Goal: Task Accomplishment & Management: Manage account settings

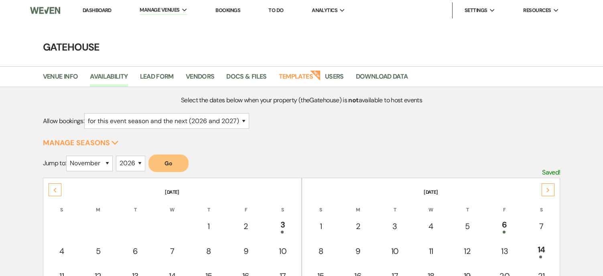
select select "2"
select select "11"
select select "2026"
click at [302, 74] on link "Templates" at bounding box center [296, 78] width 34 height 15
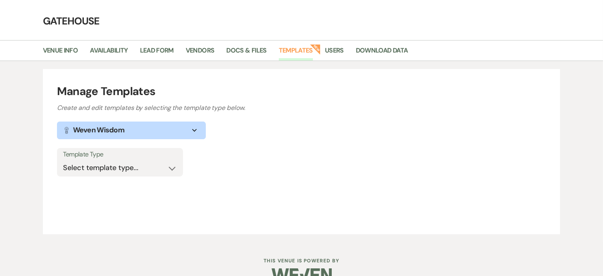
scroll to position [40, 0]
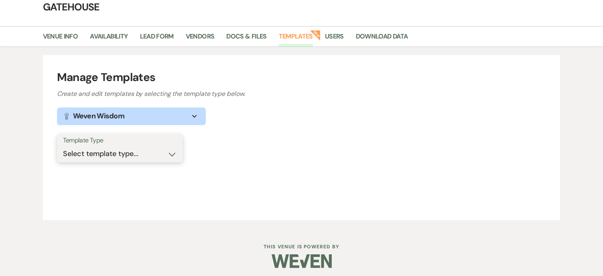
click at [172, 154] on select "Select template type... Task List Message Templates Payment Plan Inventory Item…" at bounding box center [120, 154] width 114 height 16
select select "Message Templates"
click at [63, 146] on select "Select template type... Task List Message Templates Payment Plan Inventory Item…" at bounding box center [120, 154] width 114 height 16
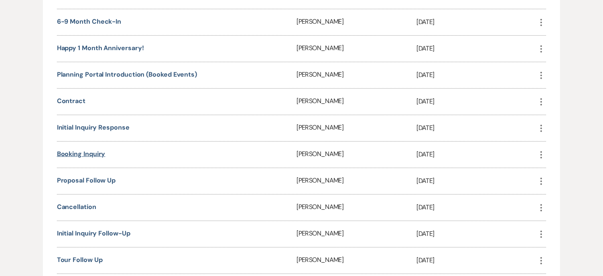
scroll to position [321, 0]
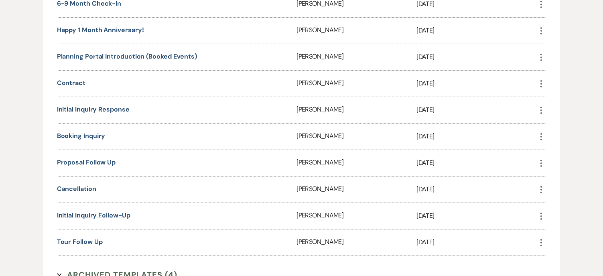
click at [83, 211] on link "Initial Inquiry Follow-Up" at bounding box center [93, 215] width 73 height 8
